Goal: Transaction & Acquisition: Purchase product/service

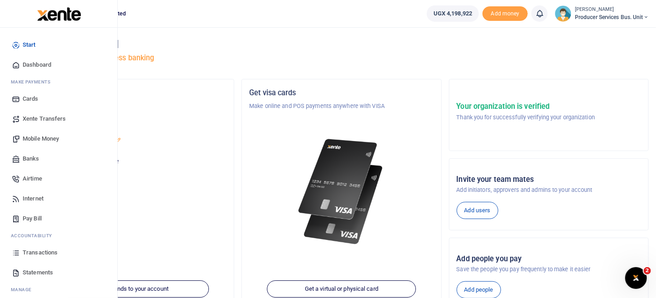
click at [59, 138] on span "Mobile Money" at bounding box center [41, 138] width 36 height 9
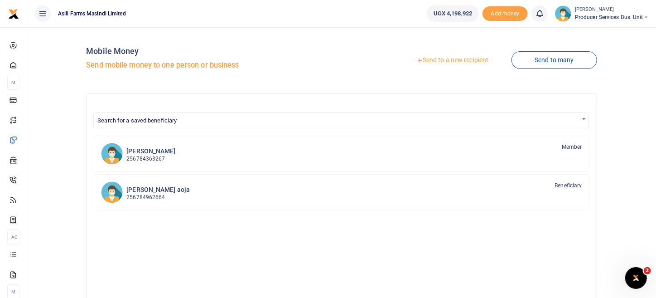
click at [460, 62] on link "Send to a new recipient" at bounding box center [452, 60] width 118 height 16
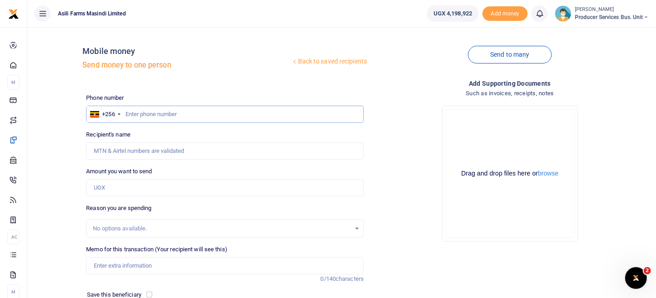
click at [124, 114] on input "text" at bounding box center [225, 114] width 278 height 17
type input "0779586968"
type input "[PERSON_NAME]"
type input "0779586968"
click at [140, 192] on input "Amount you want to send" at bounding box center [225, 187] width 278 height 17
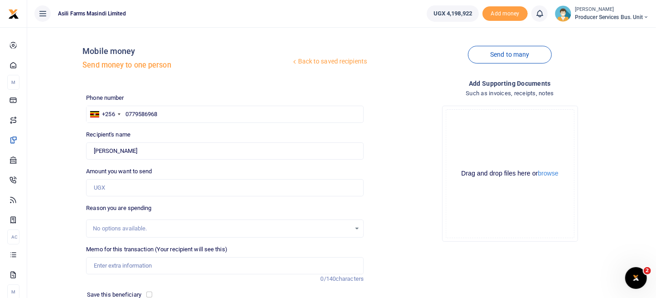
click at [380, 179] on div "Drop your files here Drag and drop files here or browse Powered by Uppy" at bounding box center [510, 173] width 278 height 150
click at [107, 188] on input "Amount you want to send" at bounding box center [225, 187] width 278 height 17
click at [110, 183] on input "Amount you want to send" at bounding box center [225, 187] width 278 height 17
paste input "480,000"
type input "480,000"
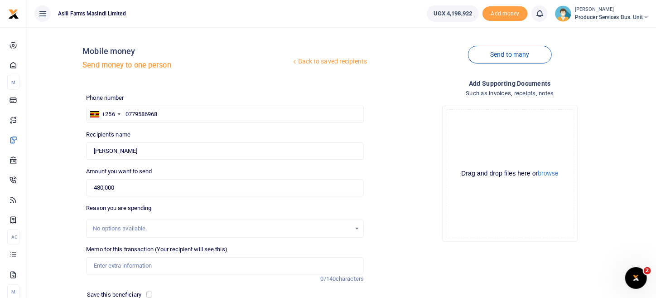
drag, startPoint x: 394, startPoint y: 250, endPoint x: 259, endPoint y: 206, distance: 142.4
click at [394, 250] on div "Add supporting Documents Such as invoices, receipts, notes Drop your files here…" at bounding box center [509, 220] width 285 height 284
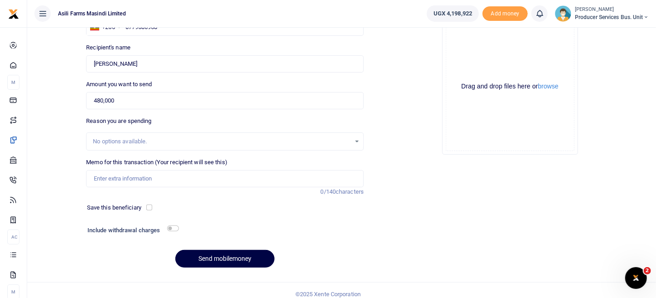
scroll to position [91, 0]
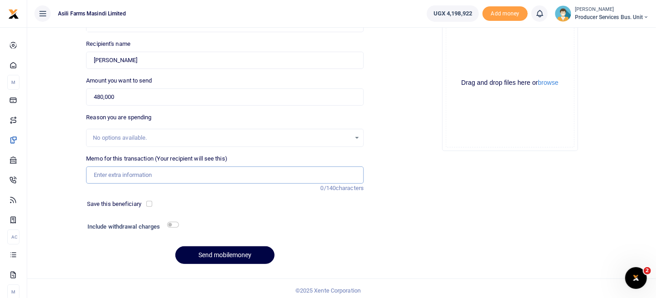
click at [156, 175] on input "Memo for this transaction (Your recipient will see this)" at bounding box center [225, 174] width 278 height 17
type input "O"
type input "oerdiem and transport in [GEOGRAPHIC_DATA] and [GEOGRAPHIC_DATA]"
click at [550, 85] on button "browse" at bounding box center [548, 82] width 20 height 7
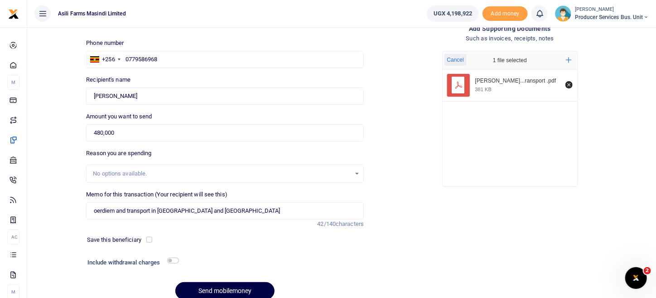
scroll to position [0, 0]
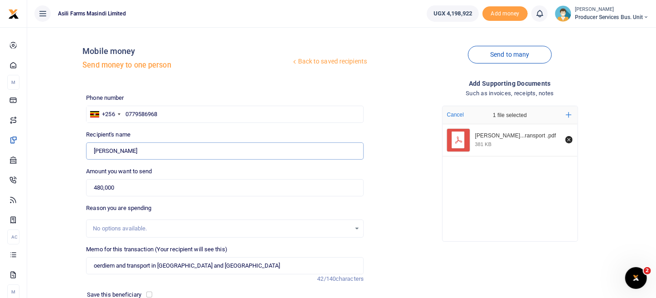
click at [94, 149] on input "Found" at bounding box center [225, 150] width 278 height 17
drag, startPoint x: 94, startPoint y: 186, endPoint x: 90, endPoint y: 184, distance: 4.7
click at [93, 186] on input "480,000" at bounding box center [225, 187] width 278 height 17
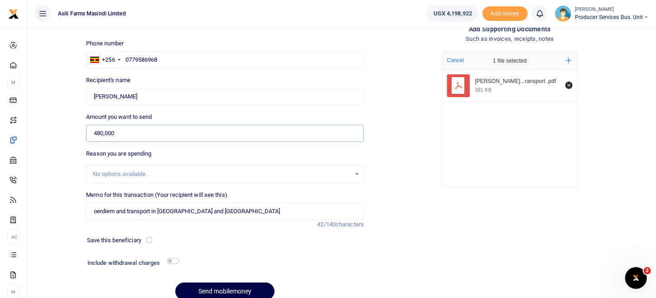
scroll to position [94, 0]
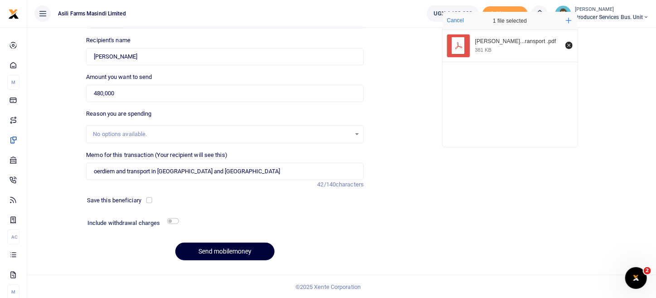
click at [255, 251] on button "Send mobilemoney" at bounding box center [224, 251] width 99 height 18
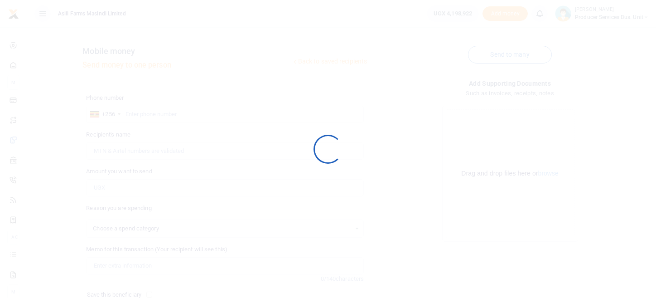
select select
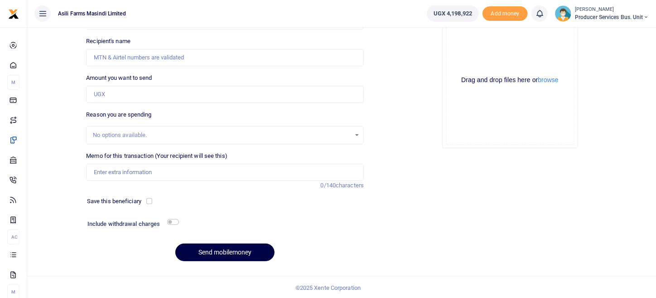
drag, startPoint x: 482, startPoint y: 171, endPoint x: 479, endPoint y: 167, distance: 4.7
click at [482, 171] on div "Add supporting Documents Such as invoices, receipts, notes Drop your files here…" at bounding box center [509, 127] width 285 height 284
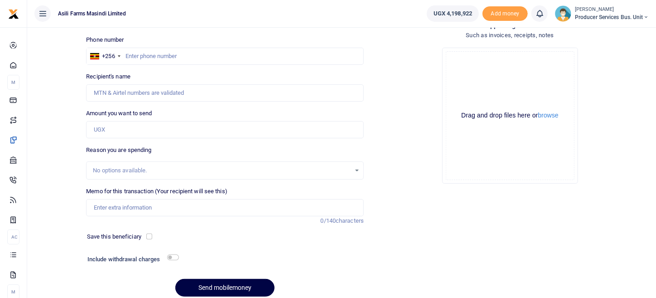
scroll to position [0, 0]
